Goal: Task Accomplishment & Management: Manage account settings

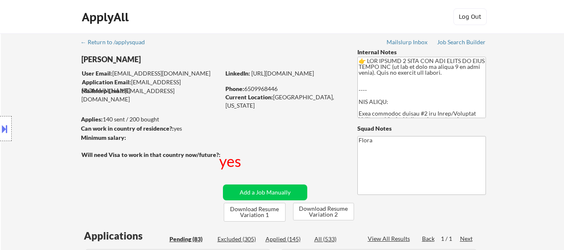
select select ""pending""
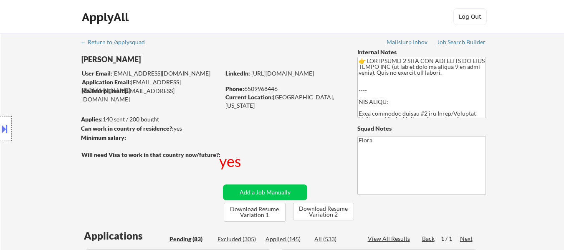
select select ""pending""
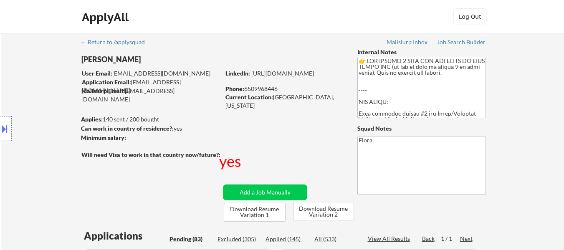
select select ""pending""
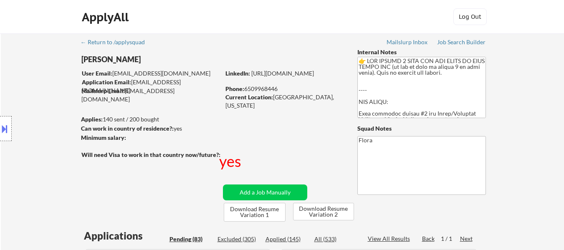
select select ""pending""
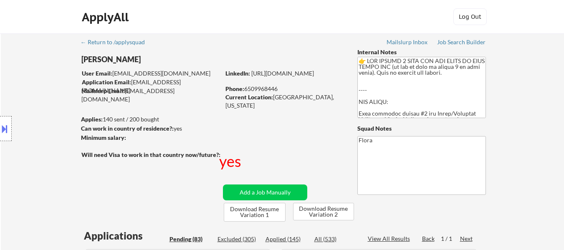
select select ""pending""
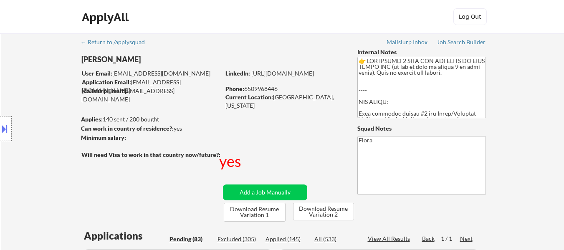
select select ""pending""
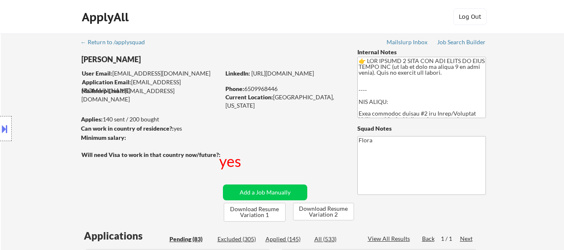
select select ""pending""
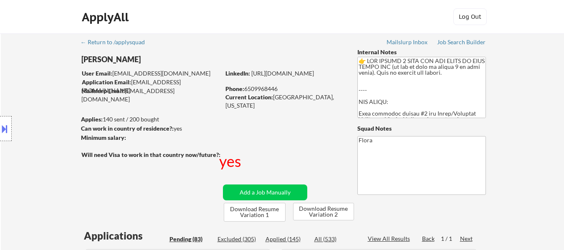
select select ""pending""
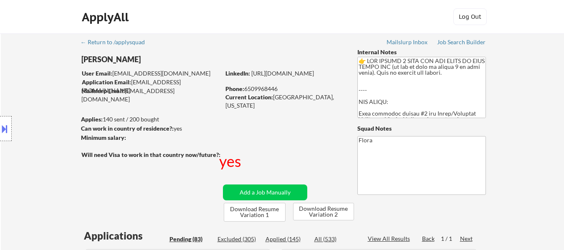
select select ""pending""
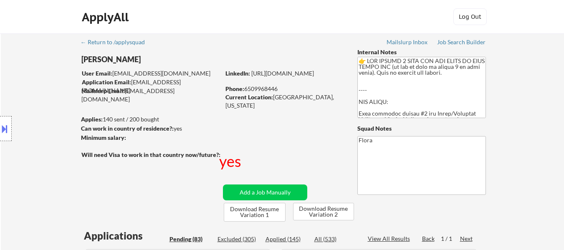
select select ""pending""
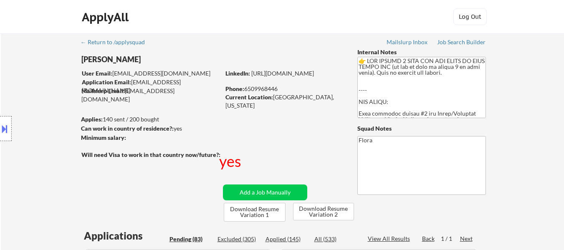
select select ""pending""
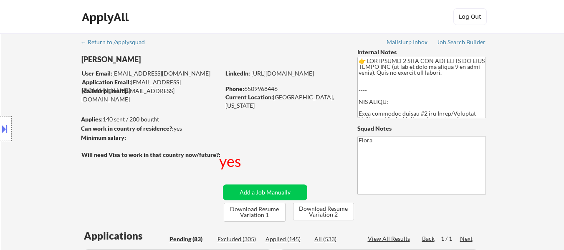
select select ""pending""
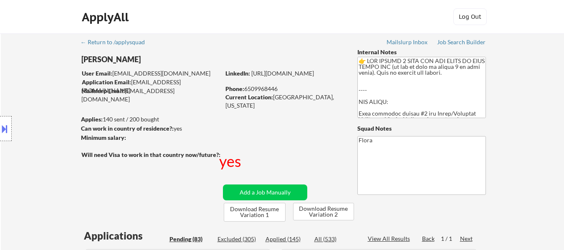
select select ""pending""
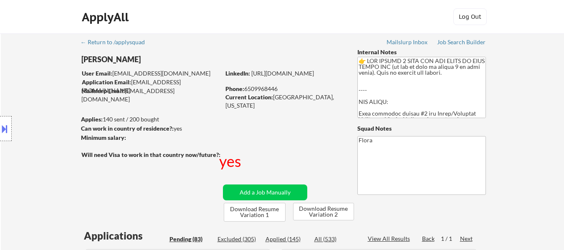
select select ""pending""
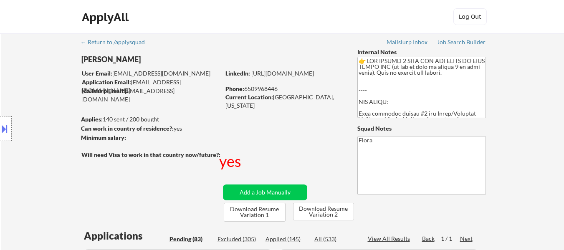
select select ""pending""
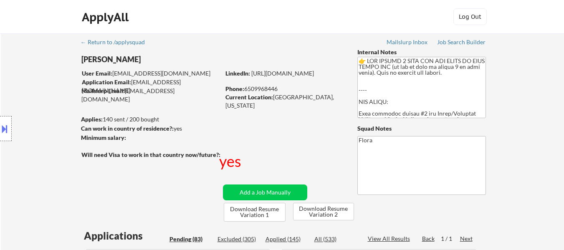
select select ""pending""
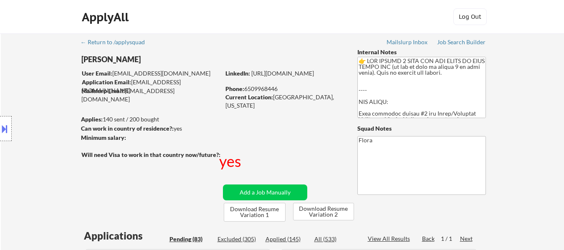
select select ""pending""
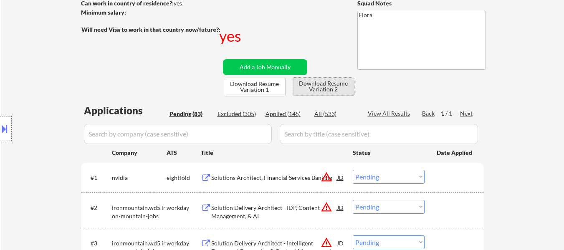
click at [336, 82] on button "Download Resume Variation 2" at bounding box center [323, 87] width 61 height 18
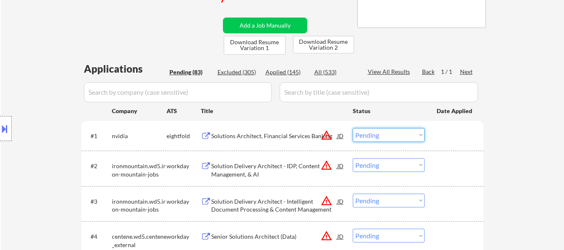
click at [380, 134] on select "Choose an option... Pending Applied Excluded (Questions) Excluded (Expired) Exc…" at bounding box center [388, 135] width 72 height 14
click at [352, 128] on select "Choose an option... Pending Applied Excluded (Questions) Excluded (Expired) Exc…" at bounding box center [388, 135] width 72 height 14
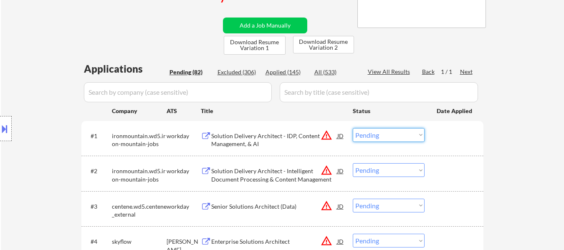
click at [388, 137] on select "Choose an option... Pending Applied Excluded (Questions) Excluded (Expired) Exc…" at bounding box center [388, 135] width 72 height 14
click at [352, 128] on select "Choose an option... Pending Applied Excluded (Questions) Excluded (Expired) Exc…" at bounding box center [388, 135] width 72 height 14
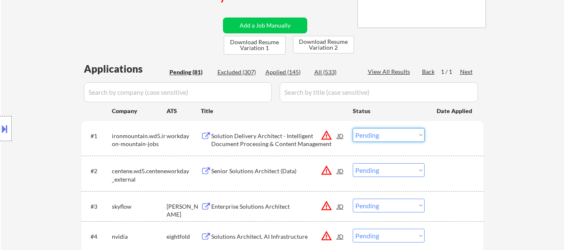
click at [390, 133] on select "Choose an option... Pending Applied Excluded (Questions) Excluded (Expired) Exc…" at bounding box center [388, 135] width 72 height 14
click at [352, 128] on select "Choose an option... Pending Applied Excluded (Questions) Excluded (Expired) Exc…" at bounding box center [388, 135] width 72 height 14
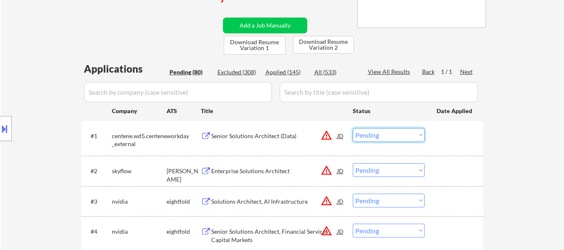
click at [386, 135] on select "Choose an option... Pending Applied Excluded (Questions) Excluded (Expired) Exc…" at bounding box center [388, 135] width 72 height 14
click at [352, 128] on select "Choose an option... Pending Applied Excluded (Questions) Excluded (Expired) Exc…" at bounding box center [388, 135] width 72 height 14
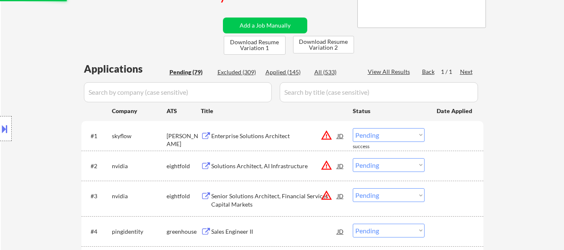
click at [274, 133] on div "Enterprise Solutions Architect" at bounding box center [274, 136] width 126 height 8
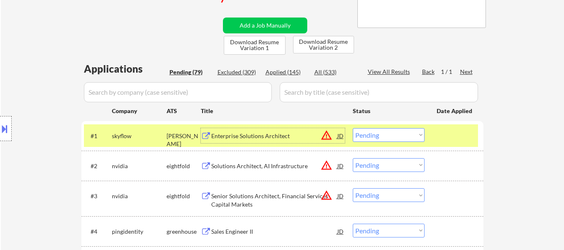
click at [386, 140] on select "Choose an option... Pending Applied Excluded (Questions) Excluded (Expired) Exc…" at bounding box center [388, 135] width 72 height 14
click at [352, 128] on select "Choose an option... Pending Applied Excluded (Questions) Excluded (Expired) Exc…" at bounding box center [388, 135] width 72 height 14
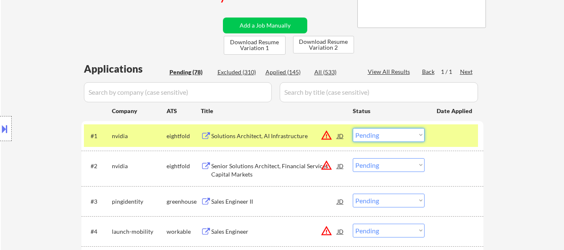
click at [384, 136] on select "Choose an option... Pending Applied Excluded (Questions) Excluded (Expired) Exc…" at bounding box center [388, 135] width 72 height 14
click at [352, 128] on select "Choose an option... Pending Applied Excluded (Questions) Excluded (Expired) Exc…" at bounding box center [388, 135] width 72 height 14
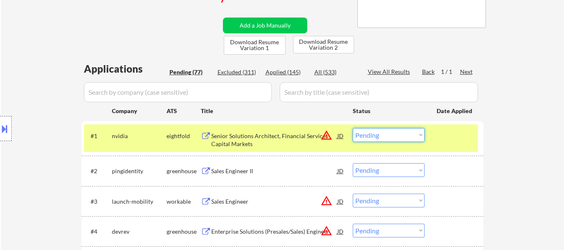
drag, startPoint x: 389, startPoint y: 135, endPoint x: 391, endPoint y: 141, distance: 5.8
click at [389, 135] on select "Choose an option... Pending Applied Excluded (Questions) Excluded (Expired) Exc…" at bounding box center [388, 135] width 72 height 14
click at [352, 128] on select "Choose an option... Pending Applied Excluded (Questions) Excluded (Expired) Exc…" at bounding box center [388, 135] width 72 height 14
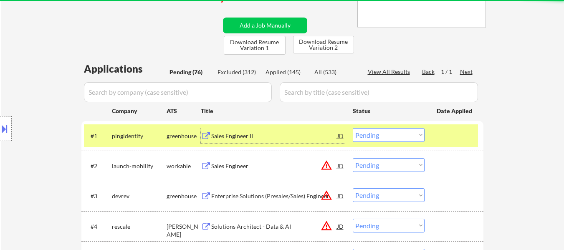
click at [247, 134] on div "Sales Engineer II" at bounding box center [274, 136] width 126 height 8
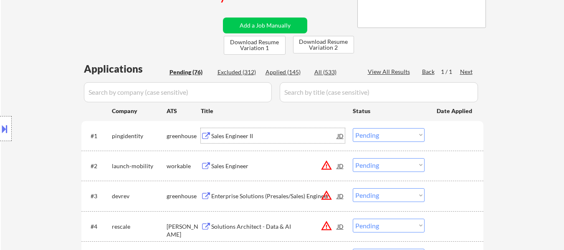
click at [374, 138] on select "Choose an option... Pending Applied Excluded (Questions) Excluded (Expired) Exc…" at bounding box center [388, 135] width 72 height 14
click at [352, 128] on select "Choose an option... Pending Applied Excluded (Questions) Excluded (Expired) Exc…" at bounding box center [388, 135] width 72 height 14
select select ""pending""
